Goal: Entertainment & Leisure: Consume media (video, audio)

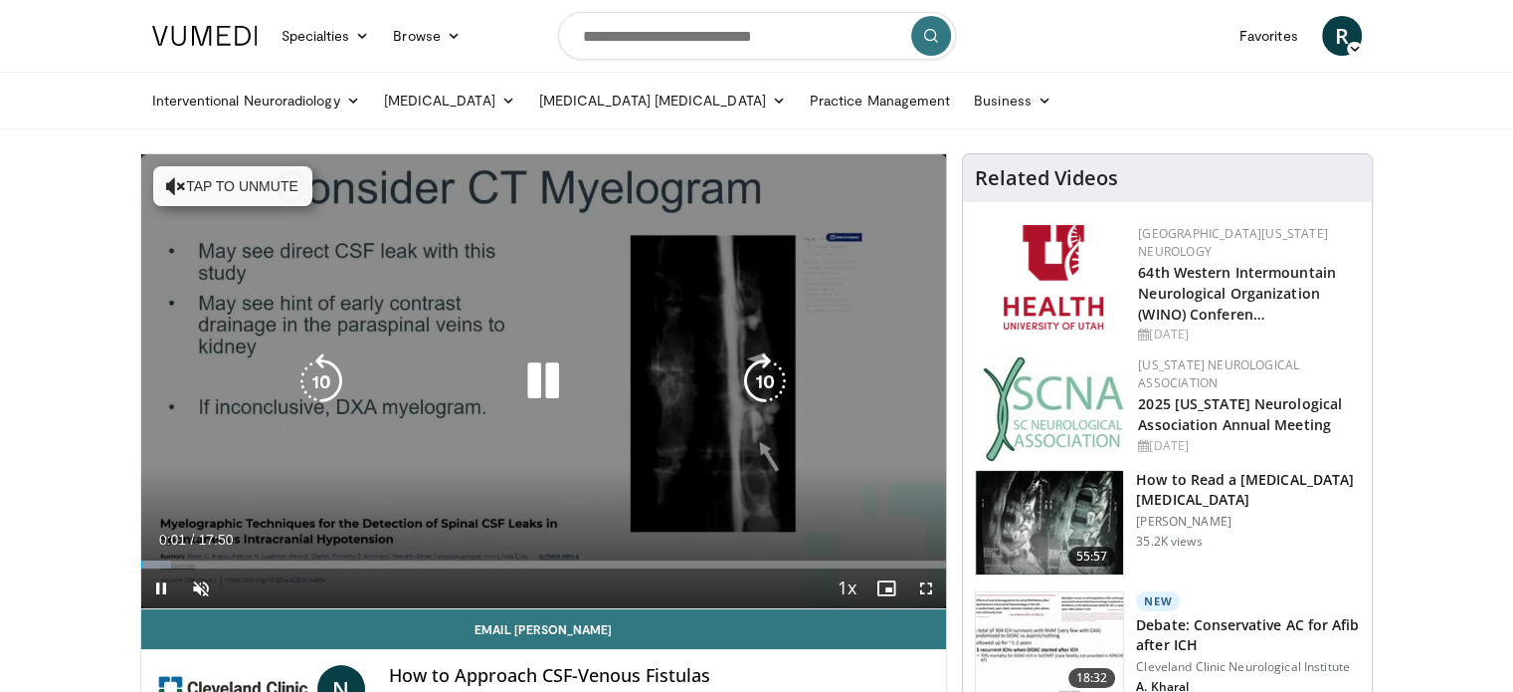
click at [253, 194] on button "Tap to unmute" at bounding box center [232, 186] width 159 height 40
click at [539, 396] on icon "Video Player" at bounding box center [543, 381] width 56 height 56
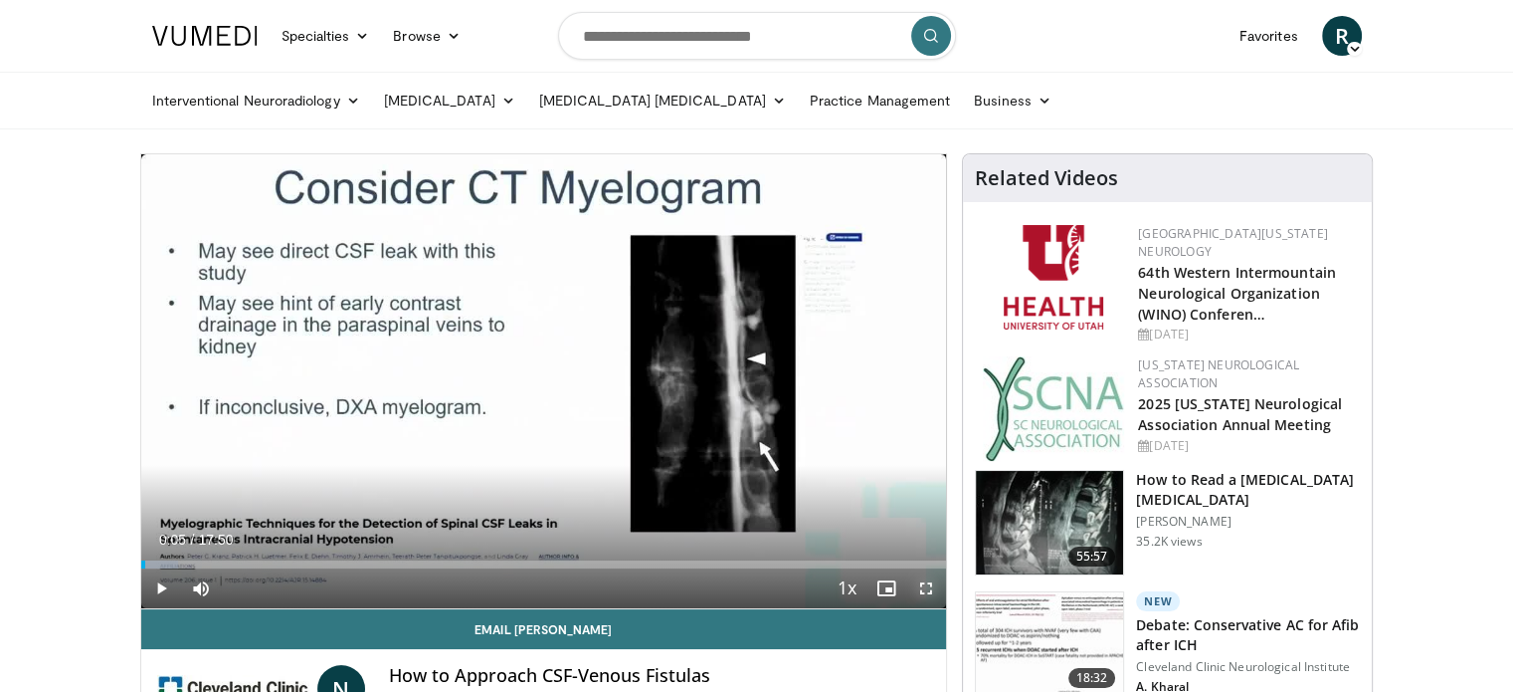
click at [920, 584] on span "Video Player" at bounding box center [926, 588] width 40 height 40
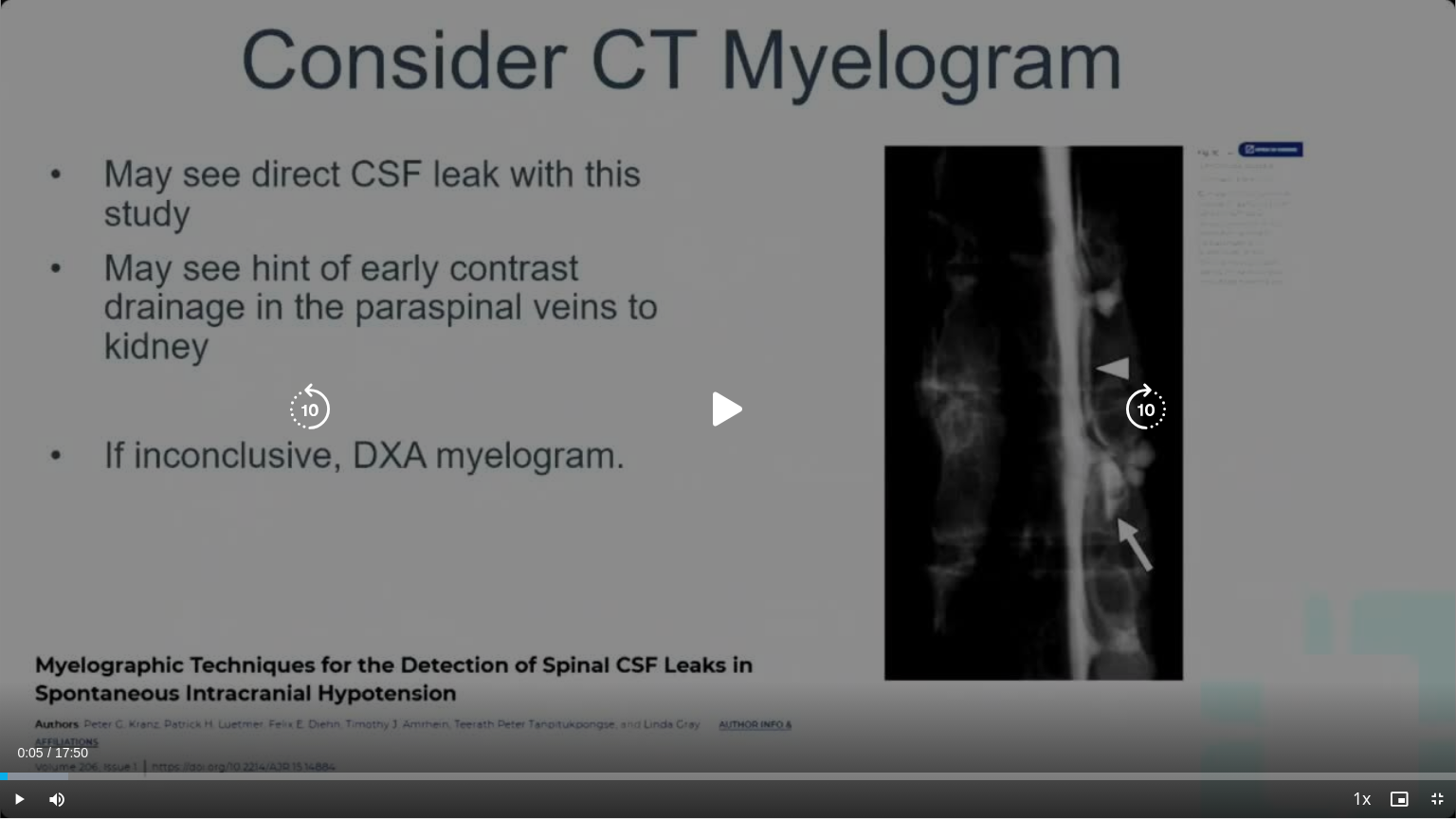
click at [739, 416] on icon "Video Player" at bounding box center [728, 410] width 53 height 53
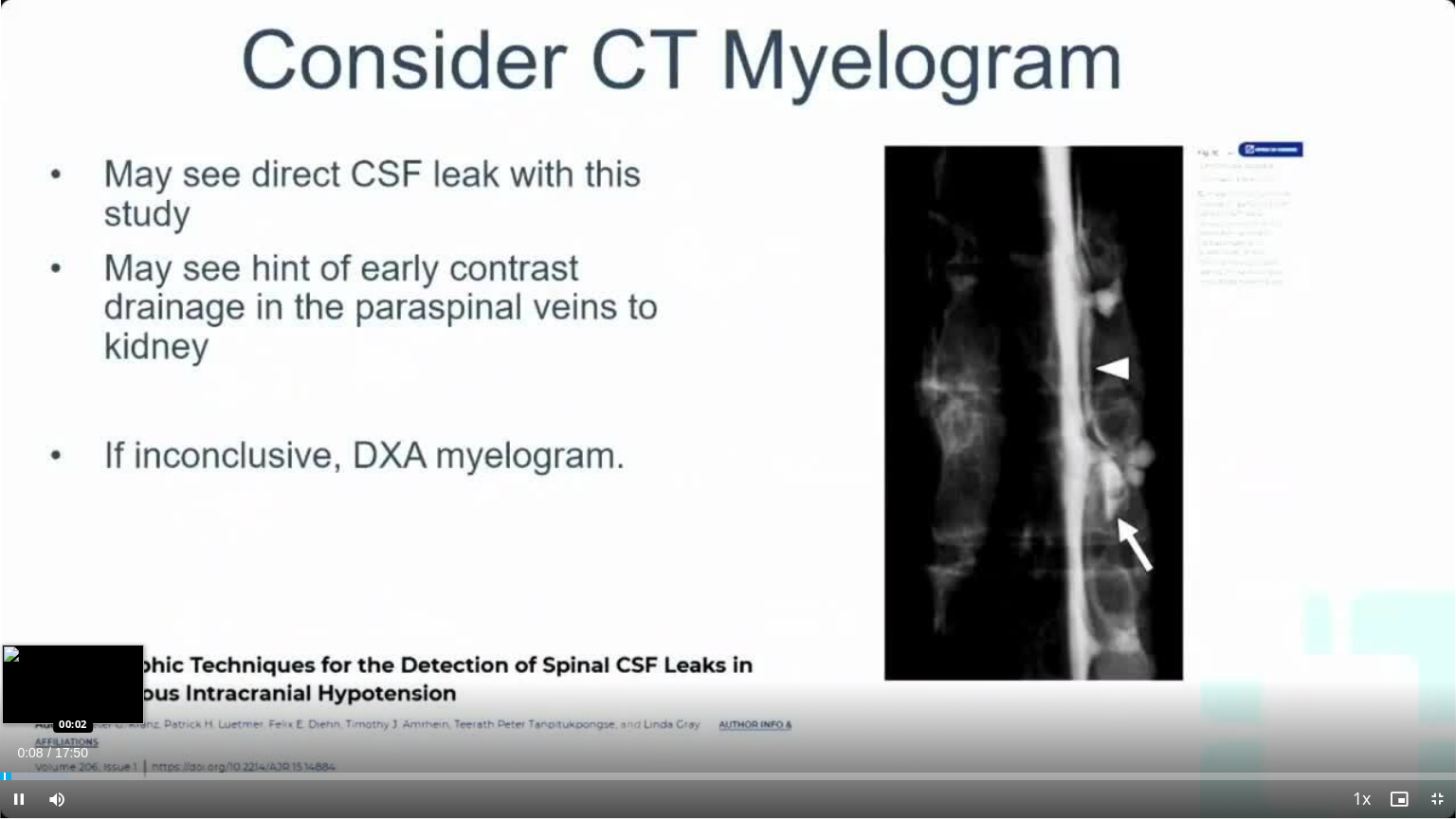
click at [4, 658] on div "Progress Bar" at bounding box center [5, 776] width 2 height 8
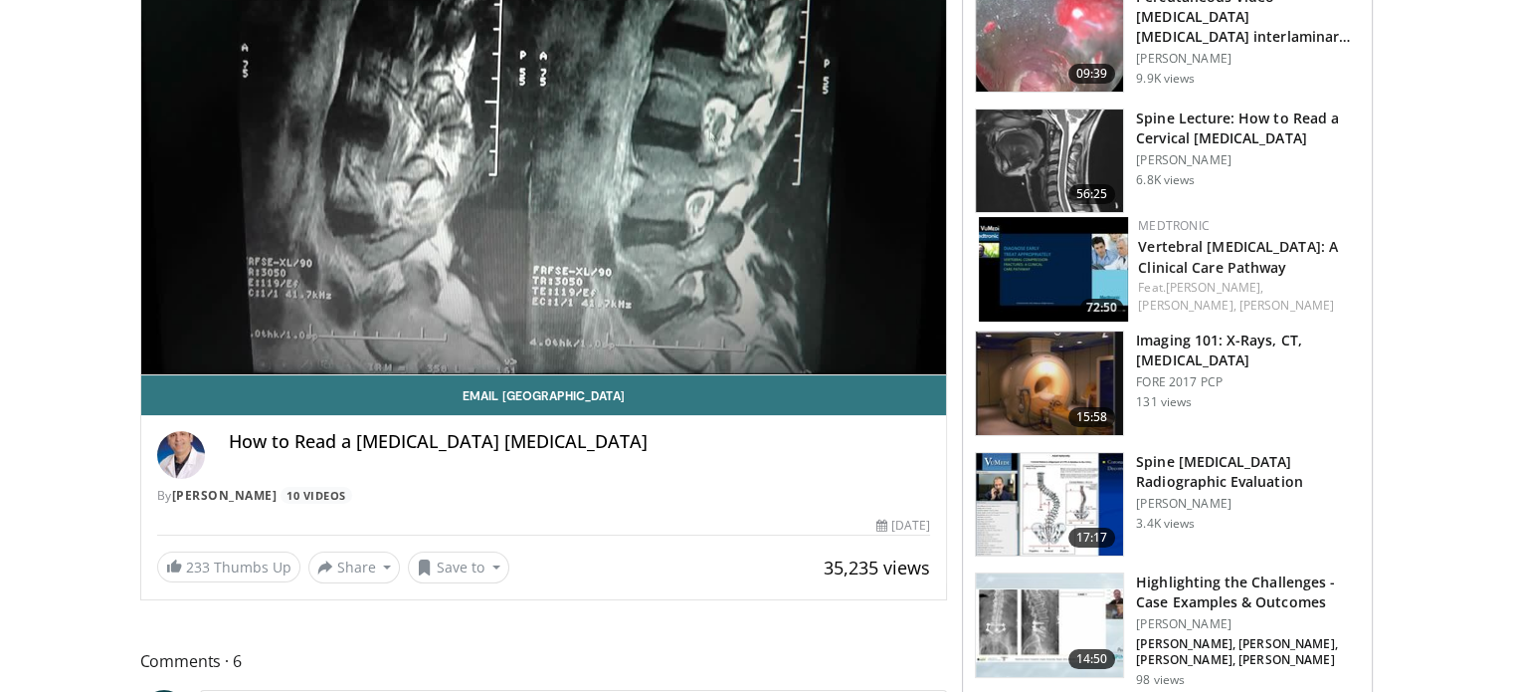
scroll to position [248, 0]
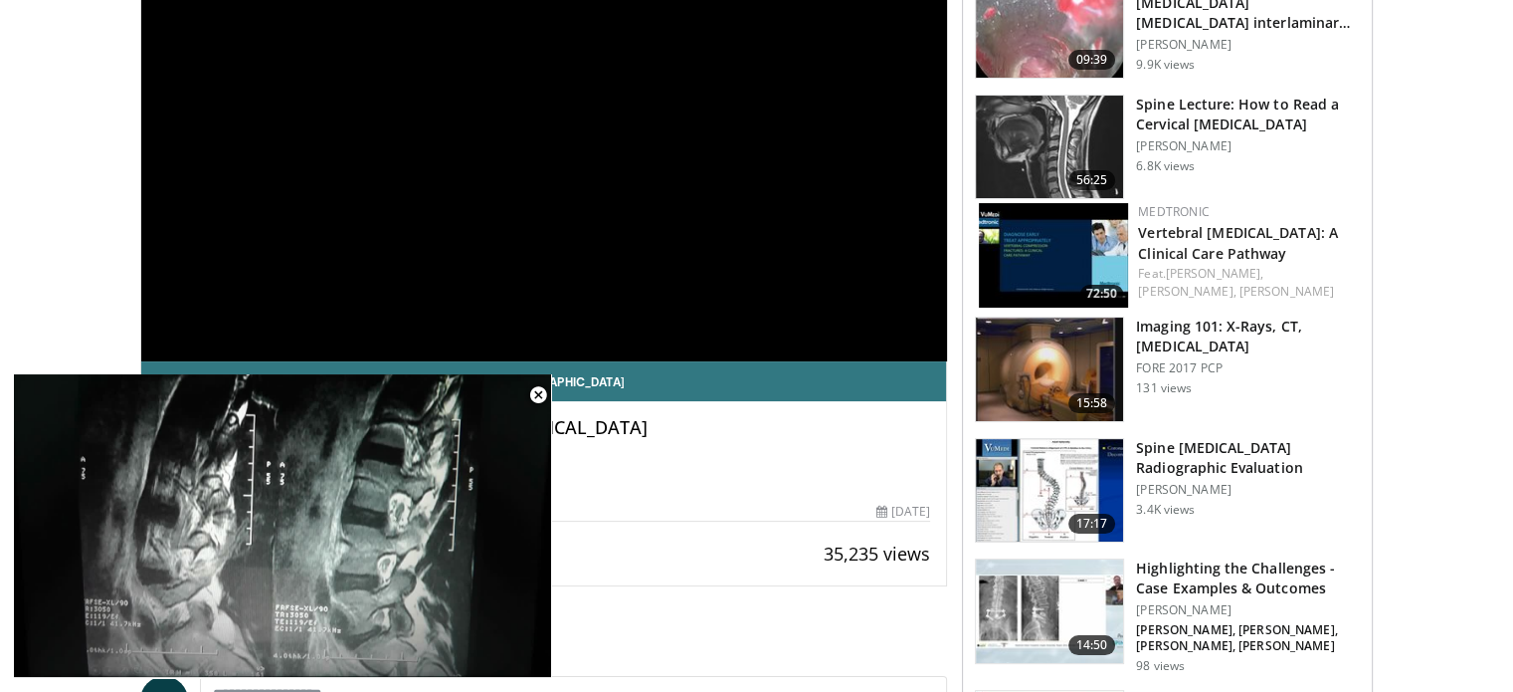
click at [725, 449] on div "How to Read a Lumbar MRI" at bounding box center [580, 441] width 702 height 48
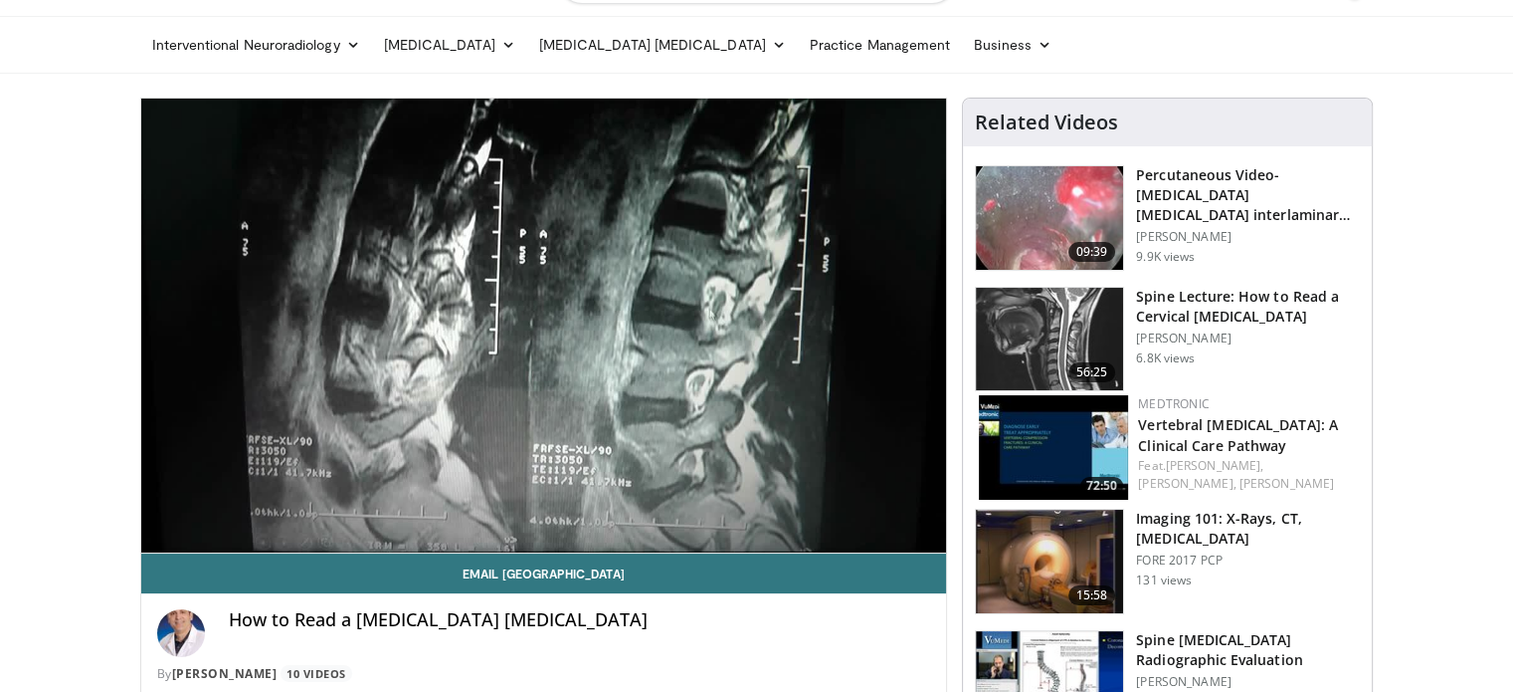
scroll to position [0, 0]
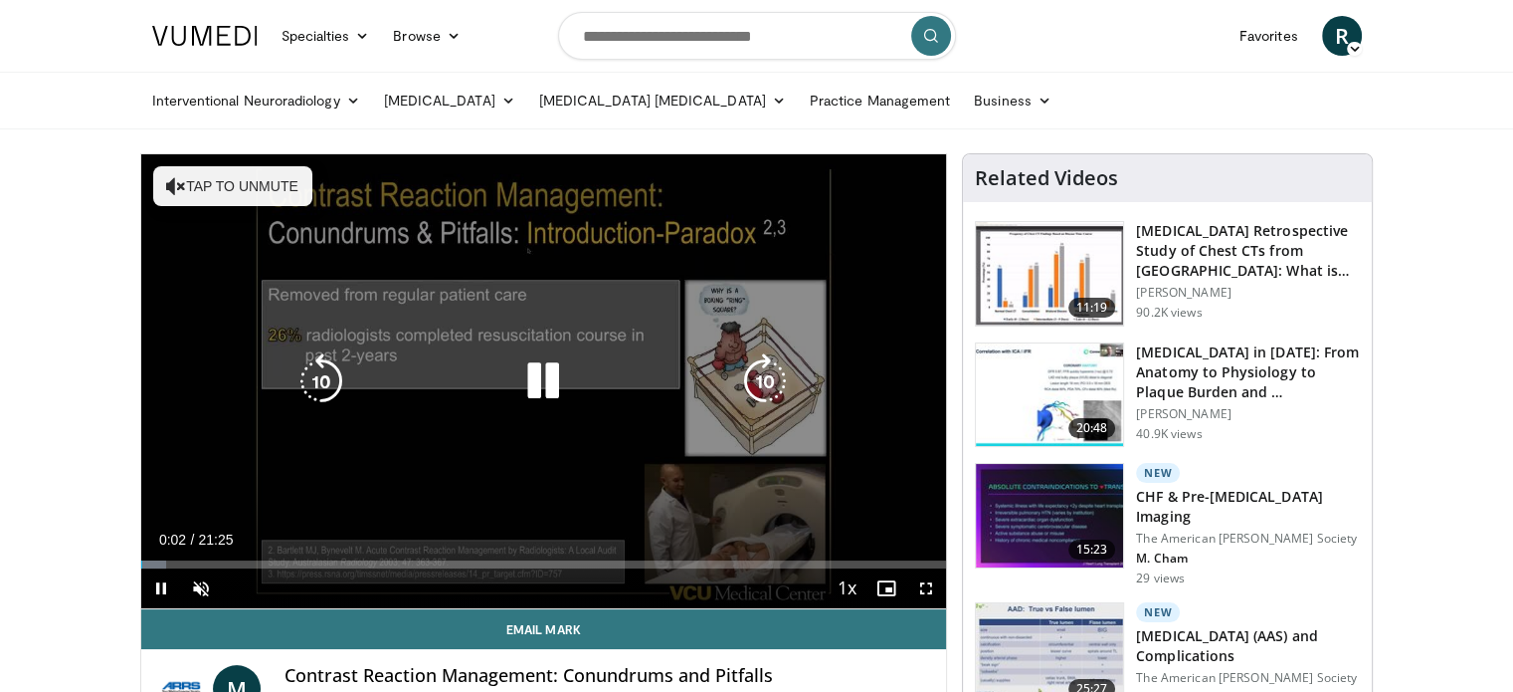
click at [278, 169] on button "Tap to unmute" at bounding box center [232, 186] width 159 height 40
drag, startPoint x: 919, startPoint y: 585, endPoint x: 919, endPoint y: 705, distance: 120.4
click at [919, 585] on span "Video Player" at bounding box center [926, 588] width 40 height 40
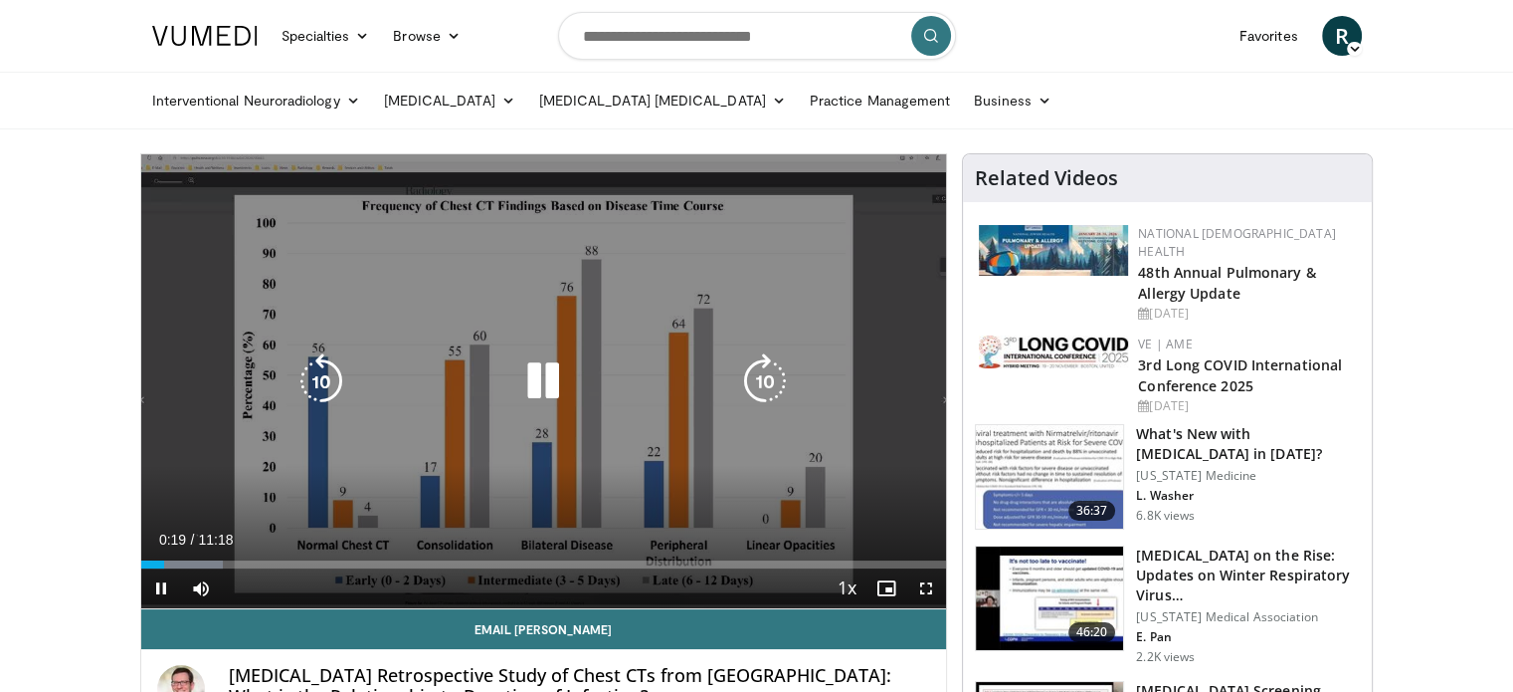
click at [539, 389] on icon "Video Player" at bounding box center [543, 381] width 56 height 56
